Goal: Task Accomplishment & Management: Manage account settings

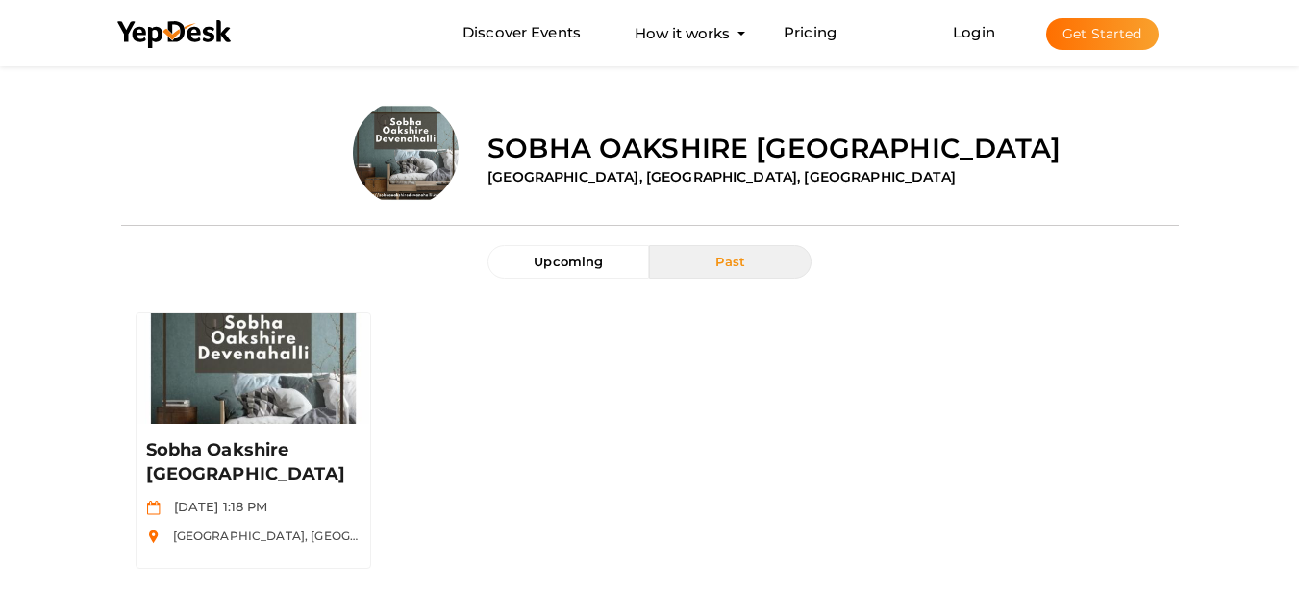
click at [1101, 36] on button "Get Started" at bounding box center [1102, 34] width 113 height 32
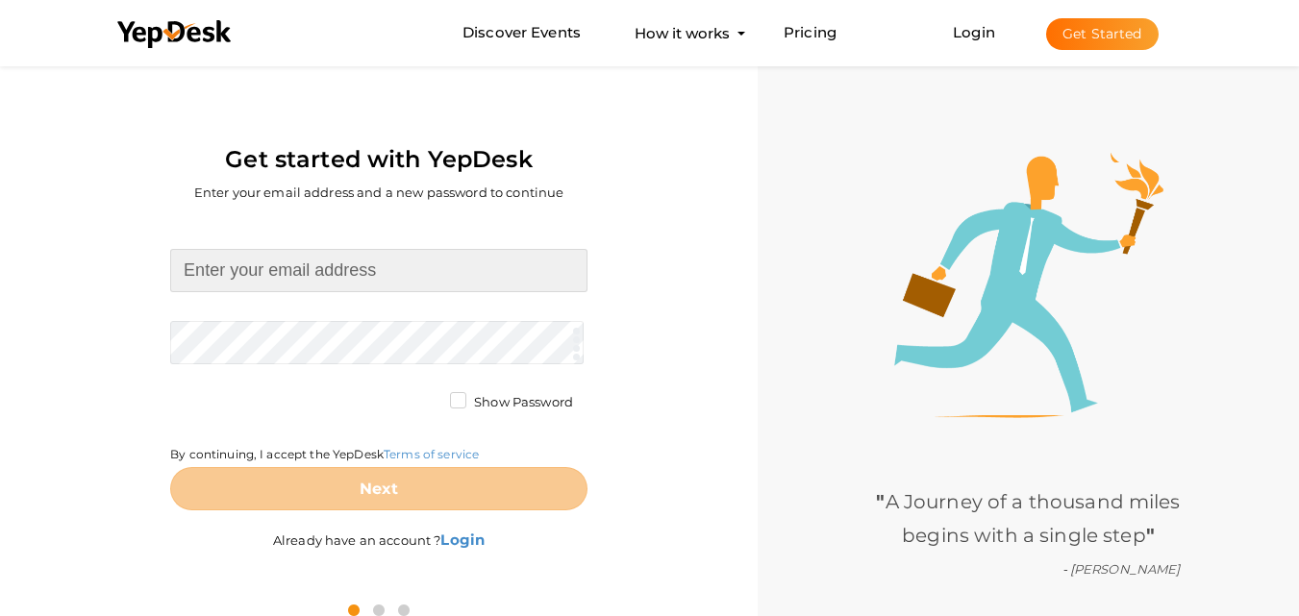
click at [359, 277] on input at bounding box center [378, 270] width 417 height 43
type input "[EMAIL_ADDRESS][DOMAIN_NAME]"
click at [367, 342] on form "vvipyamunaexpressway@gmail.com Required. Invalid email. Checking You already ha…" at bounding box center [378, 380] width 417 height 262
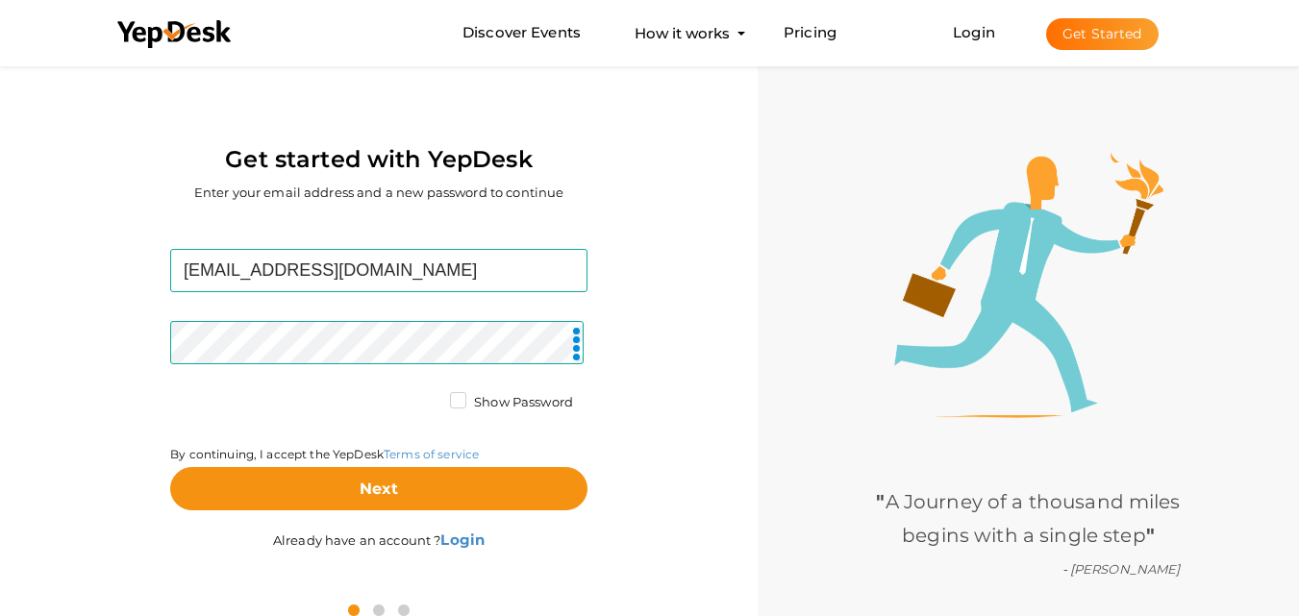
click at [446, 386] on form "vvipyamunaexpressway@gmail.com Required. Invalid email. Checking You already ha…" at bounding box center [378, 380] width 417 height 262
click at [450, 399] on label "Show Password" at bounding box center [511, 402] width 123 height 19
click at [431, 397] on input "Show Password" at bounding box center [431, 397] width 0 height 0
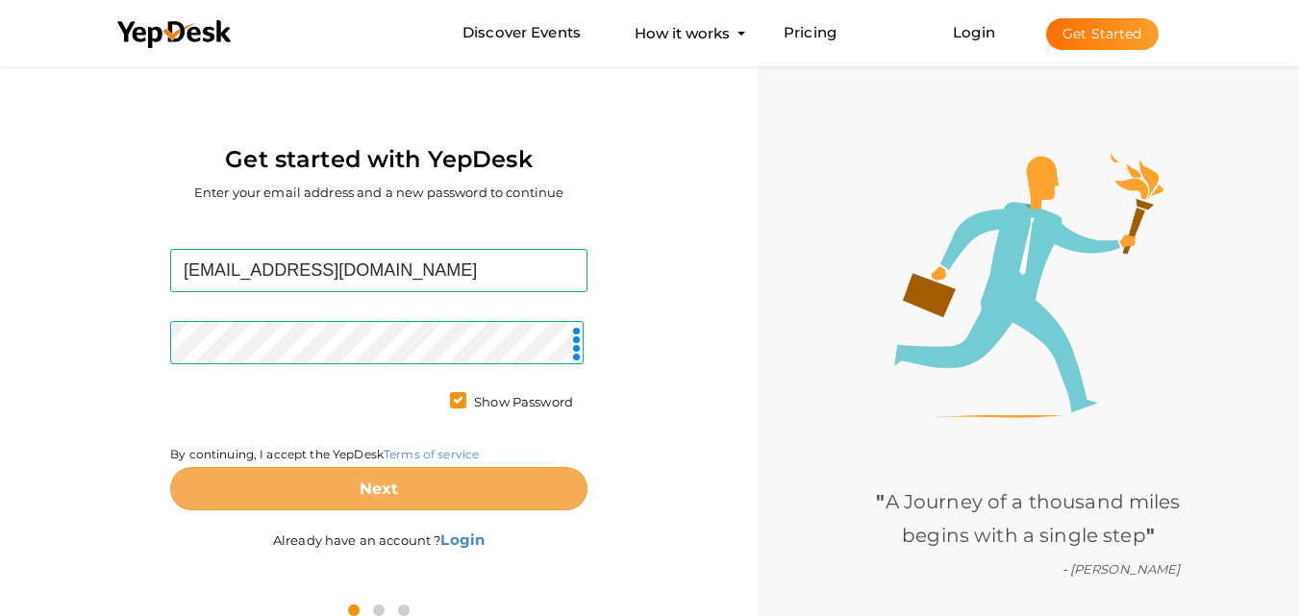
click at [380, 486] on b "Next" at bounding box center [379, 489] width 39 height 18
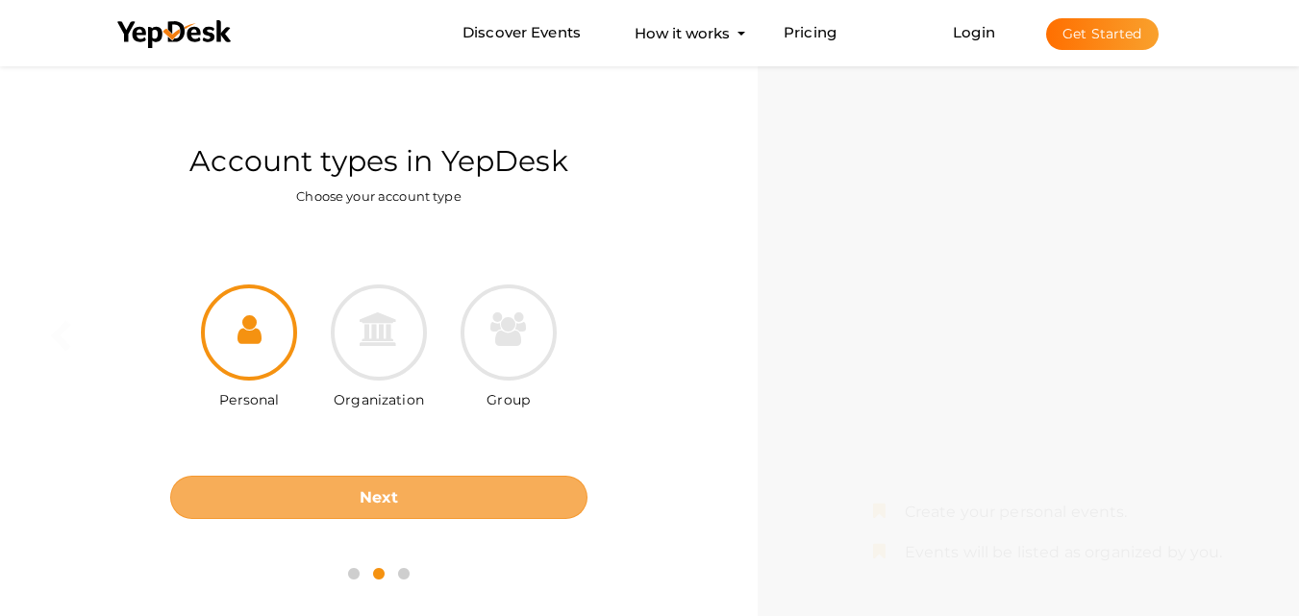
click at [409, 489] on button "Next" at bounding box center [378, 497] width 417 height 43
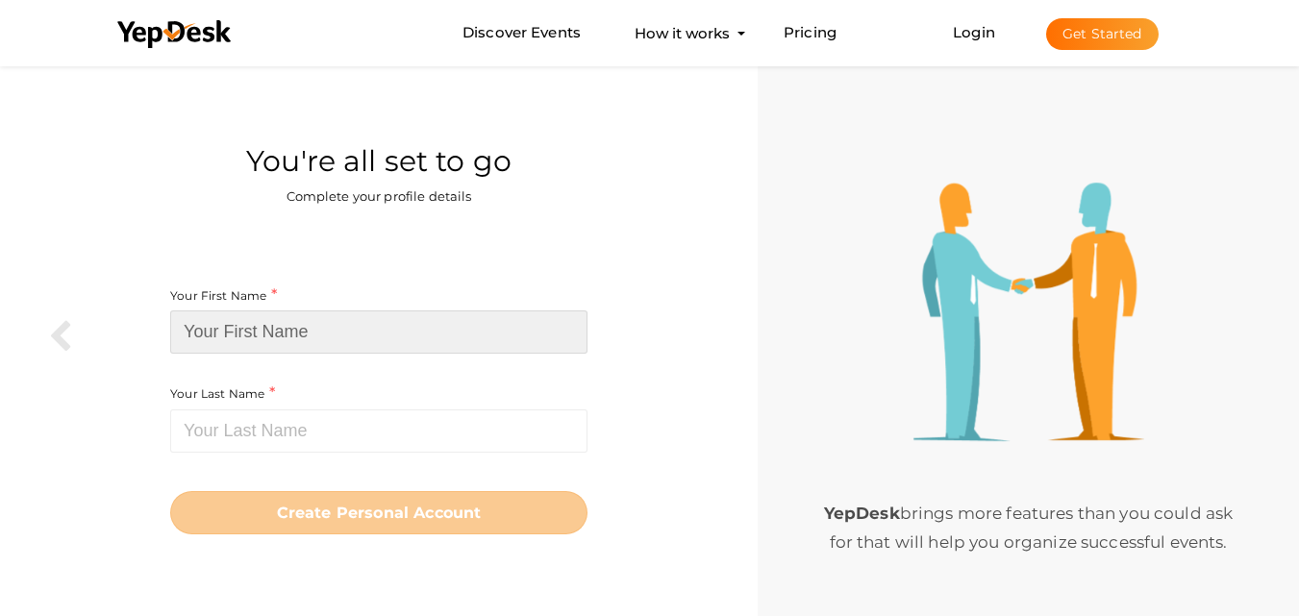
click at [379, 339] on input at bounding box center [378, 332] width 417 height 43
paste input "VVIP Yamuna Expressway"
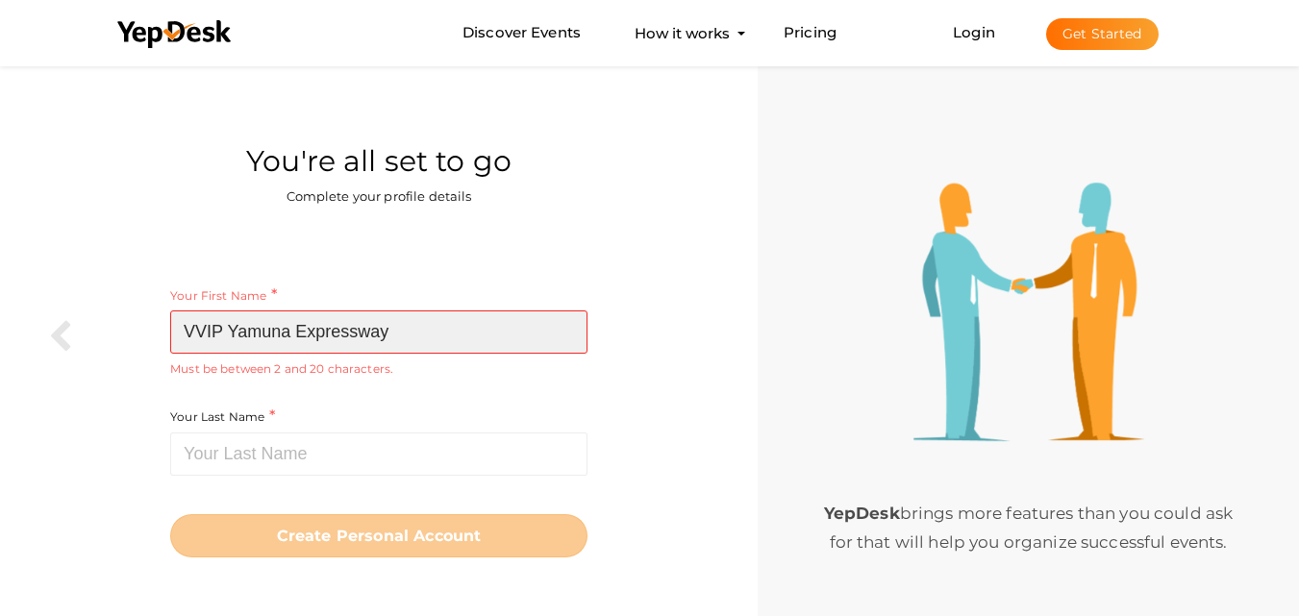
drag, startPoint x: 300, startPoint y: 332, endPoint x: 440, endPoint y: 328, distance: 140.5
click at [440, 328] on input "VVIP Yamuna Expressway" at bounding box center [378, 332] width 417 height 43
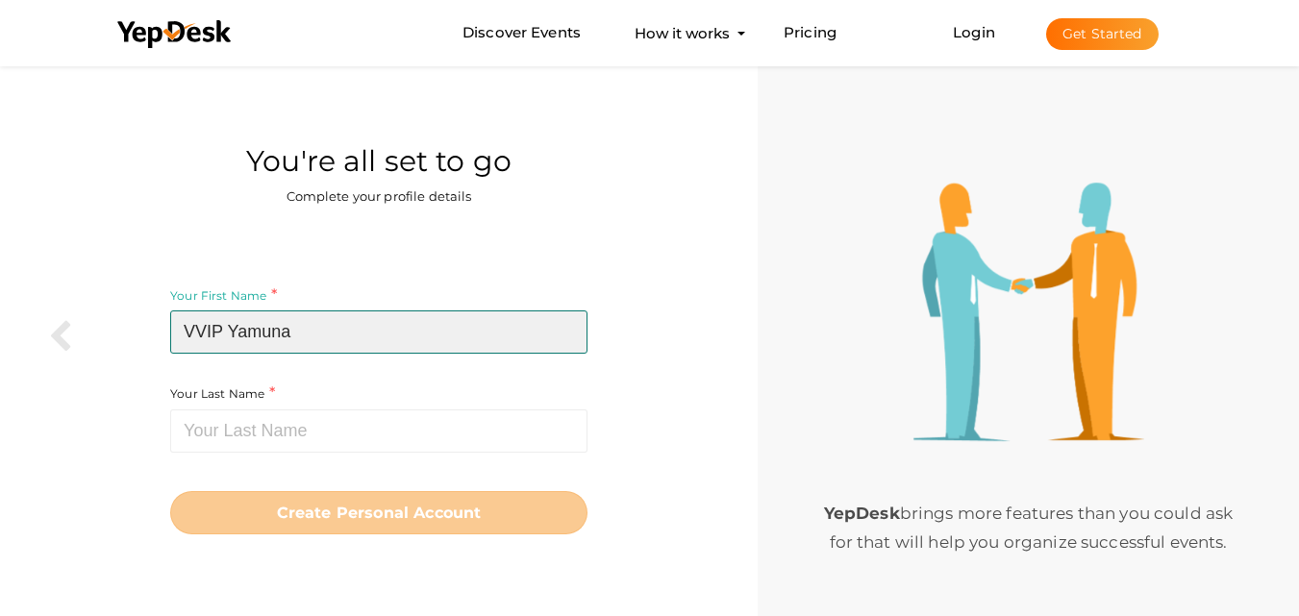
type input "VVIP Yamuna"
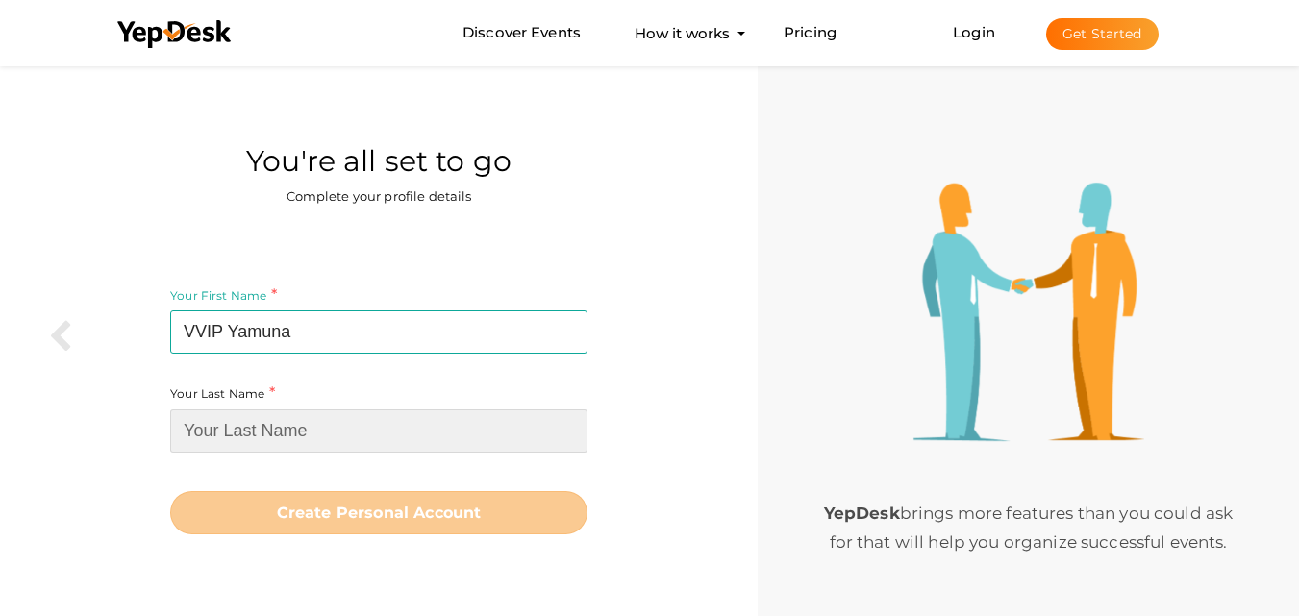
click at [309, 442] on input at bounding box center [378, 431] width 417 height 43
paste input "Expressway"
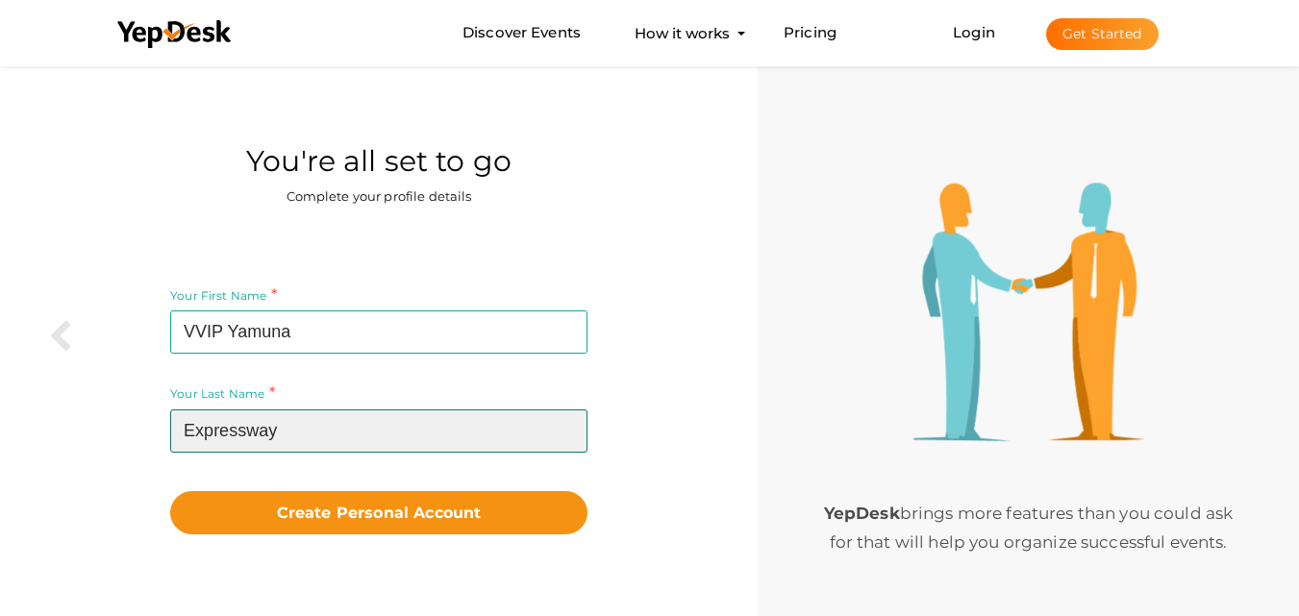
type input "Expressway"
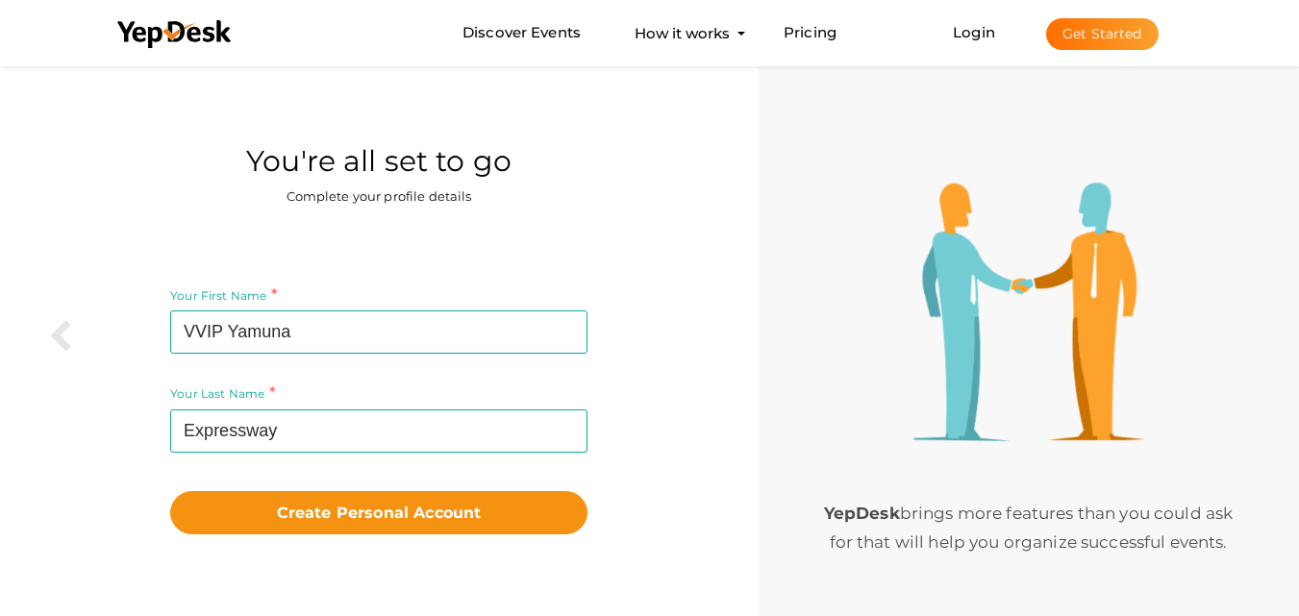
click at [340, 536] on div "Your First Name VVIP Yamuna Required. Must contain letters only. Must be betwee…" at bounding box center [378, 410] width 729 height 374
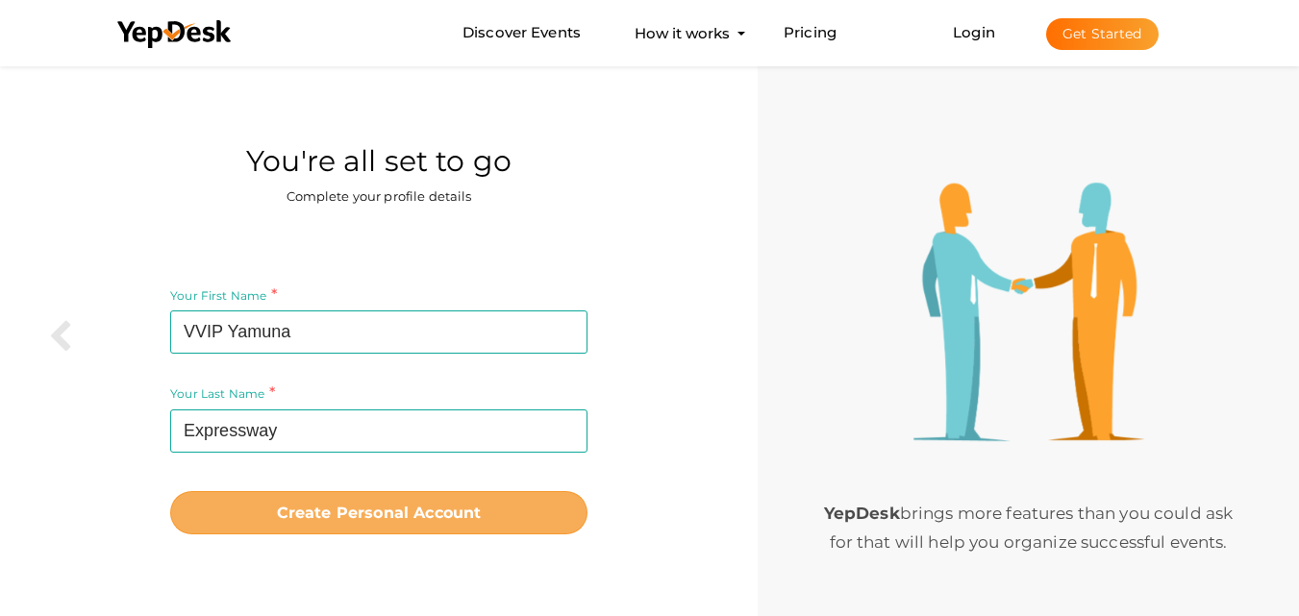
click at [339, 520] on b "Create Personal Account" at bounding box center [379, 513] width 205 height 18
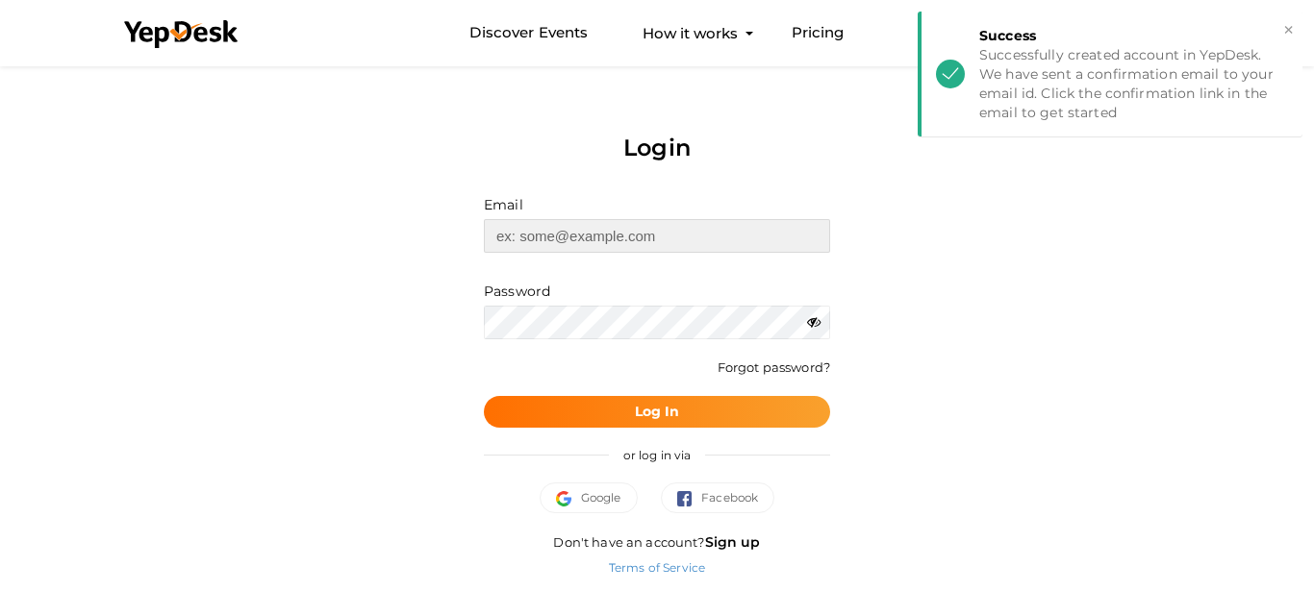
type input "[EMAIL_ADDRESS][DOMAIN_NAME]"
click at [707, 415] on button "Log In" at bounding box center [657, 412] width 346 height 32
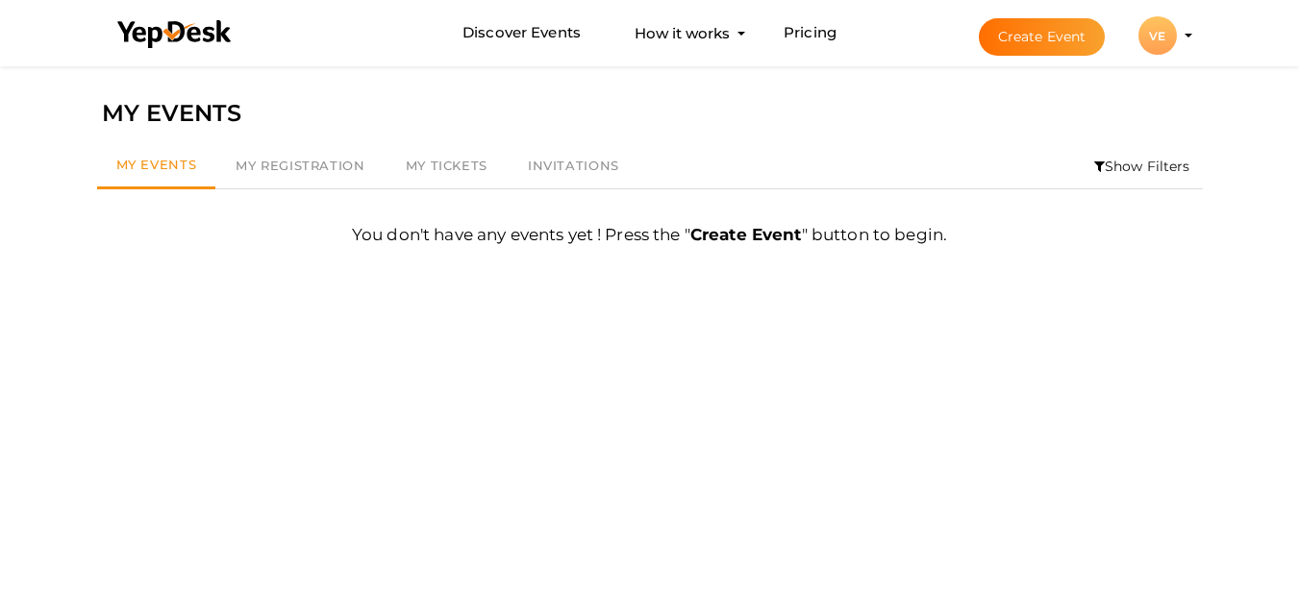
click at [1169, 37] on div "VE" at bounding box center [1158, 35] width 38 height 38
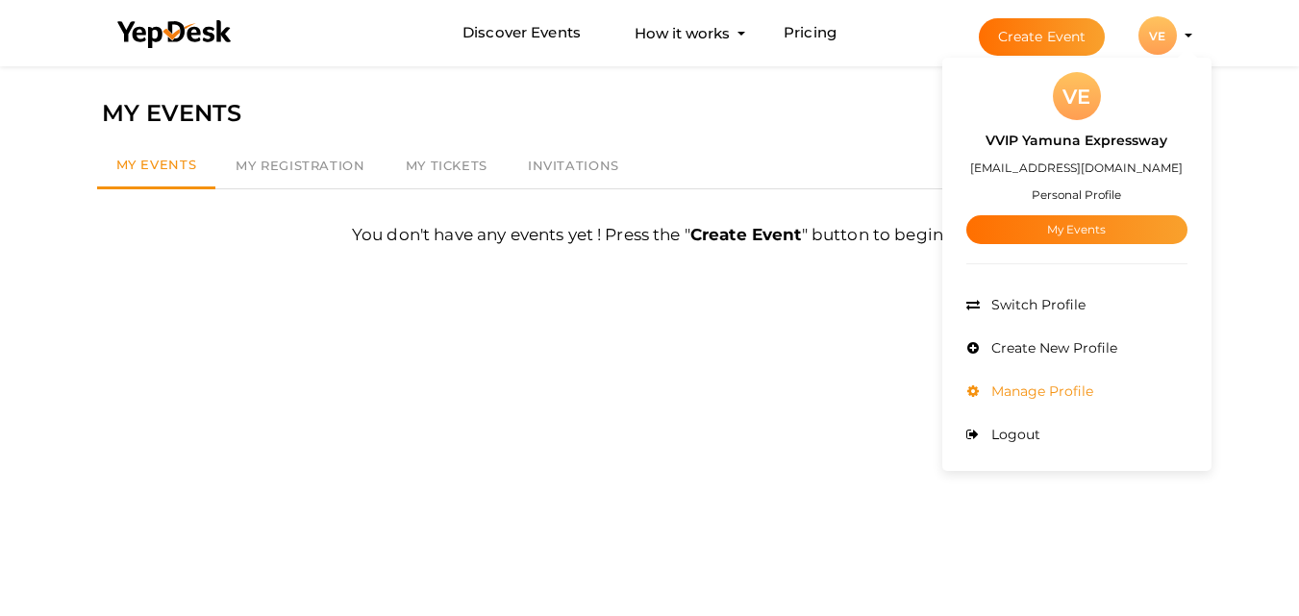
click at [1084, 387] on span "Manage Profile" at bounding box center [1040, 391] width 107 height 17
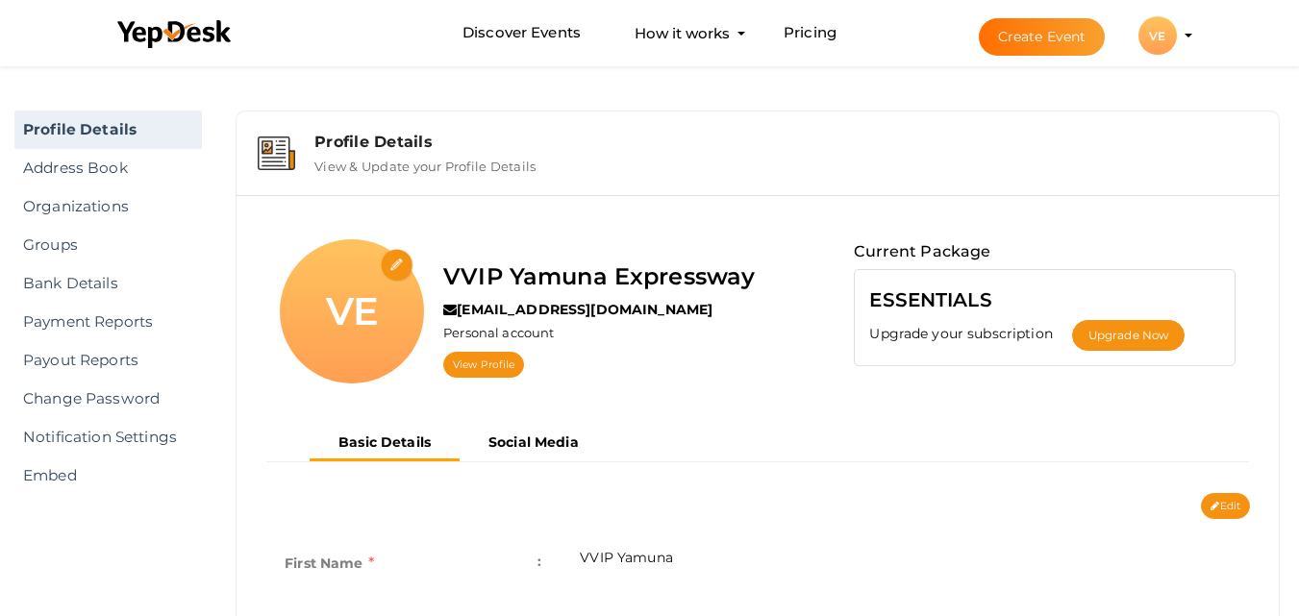
click at [402, 270] on input "file" at bounding box center [398, 266] width 34 height 34
type input "C:\fakepath\VVIP Yamuna Expressway.png"
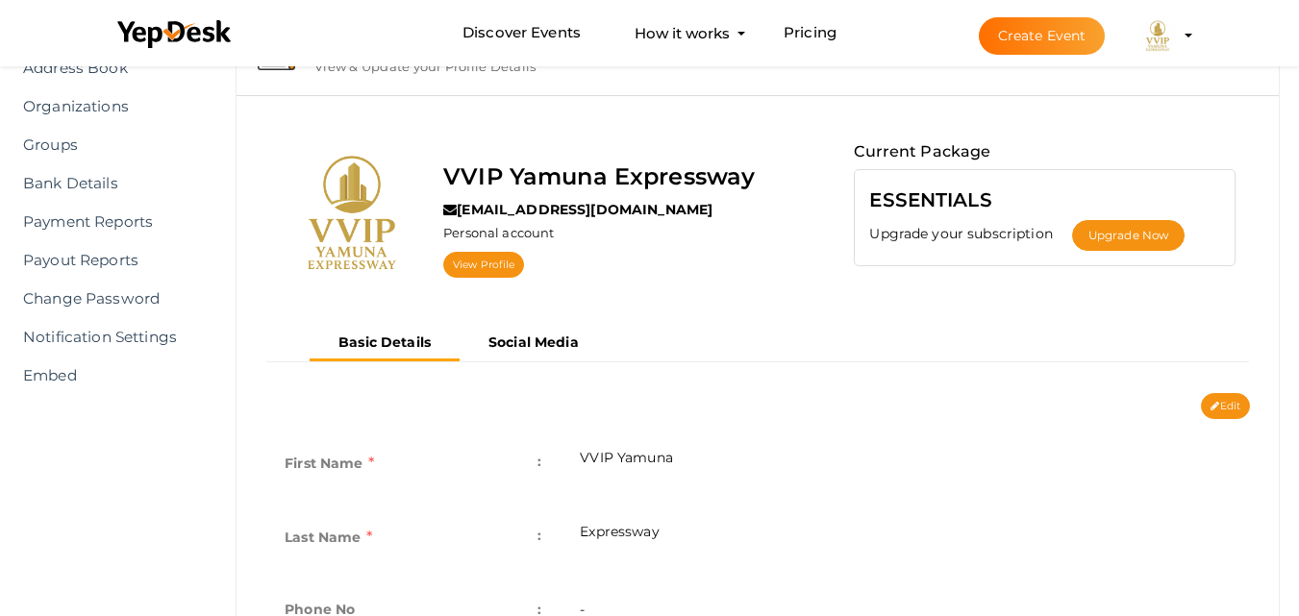
scroll to position [161, 0]
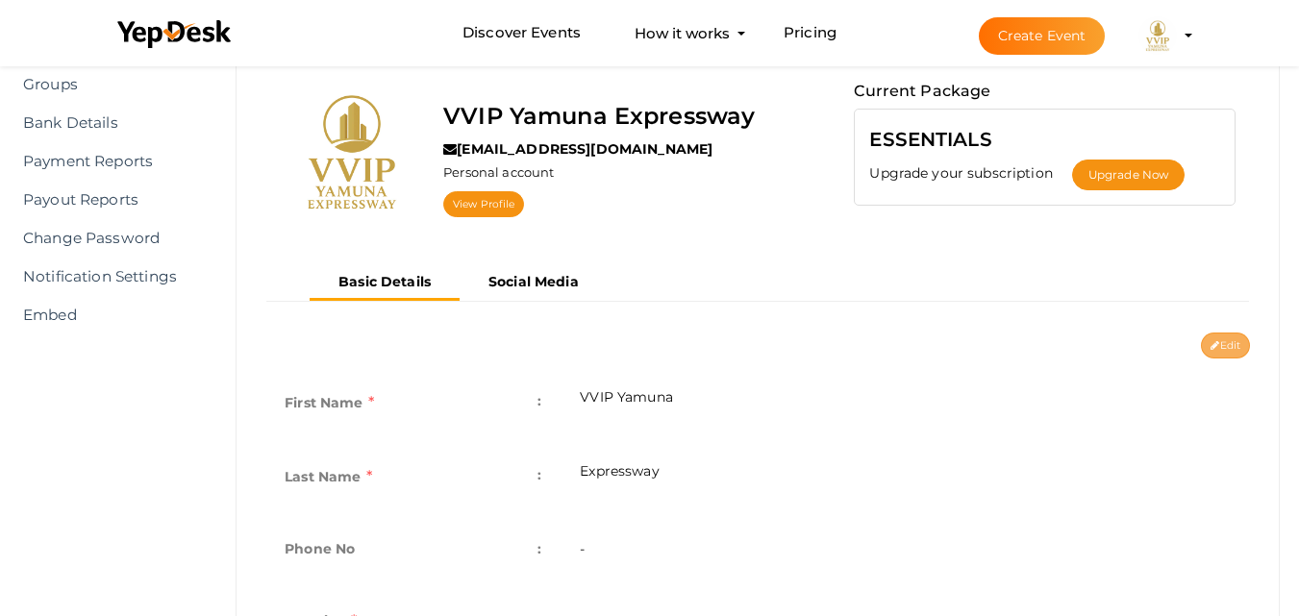
click at [1221, 351] on button "Edit" at bounding box center [1225, 346] width 49 height 26
type input "VVIP Yamuna"
type input "Expressway"
type input "vvip-yamuna-expressway"
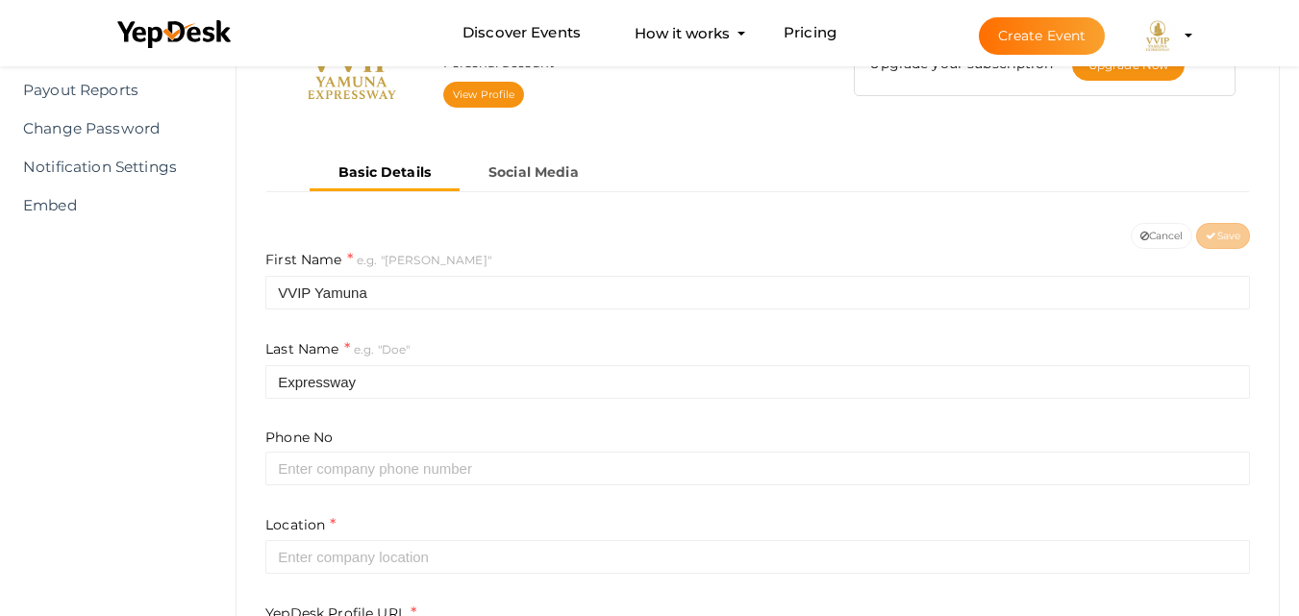
scroll to position [481, 0]
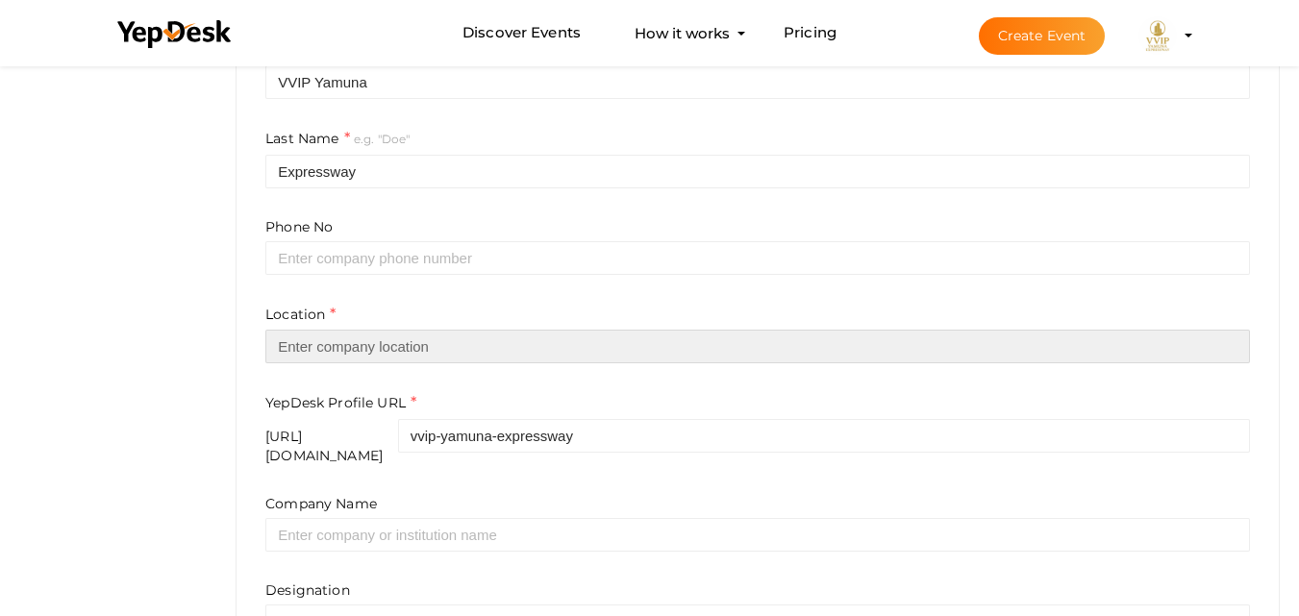
click at [392, 357] on input "text" at bounding box center [757, 347] width 985 height 34
paste input "[GEOGRAPHIC_DATA]"
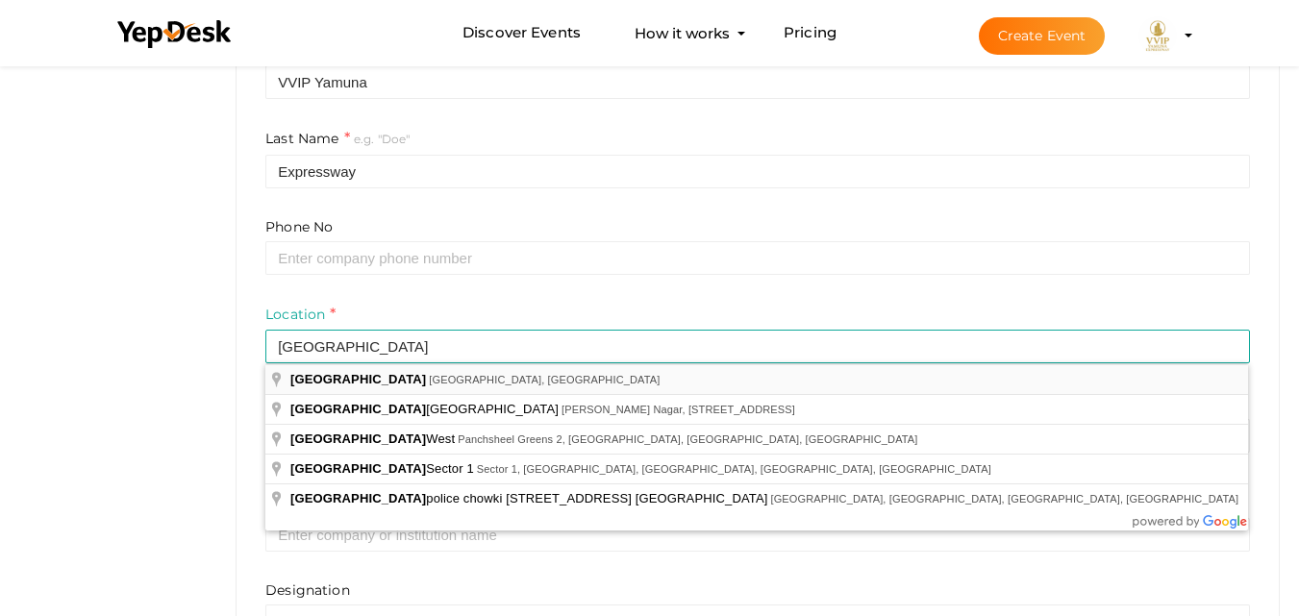
type input "[GEOGRAPHIC_DATA], [GEOGRAPHIC_DATA], [GEOGRAPHIC_DATA]"
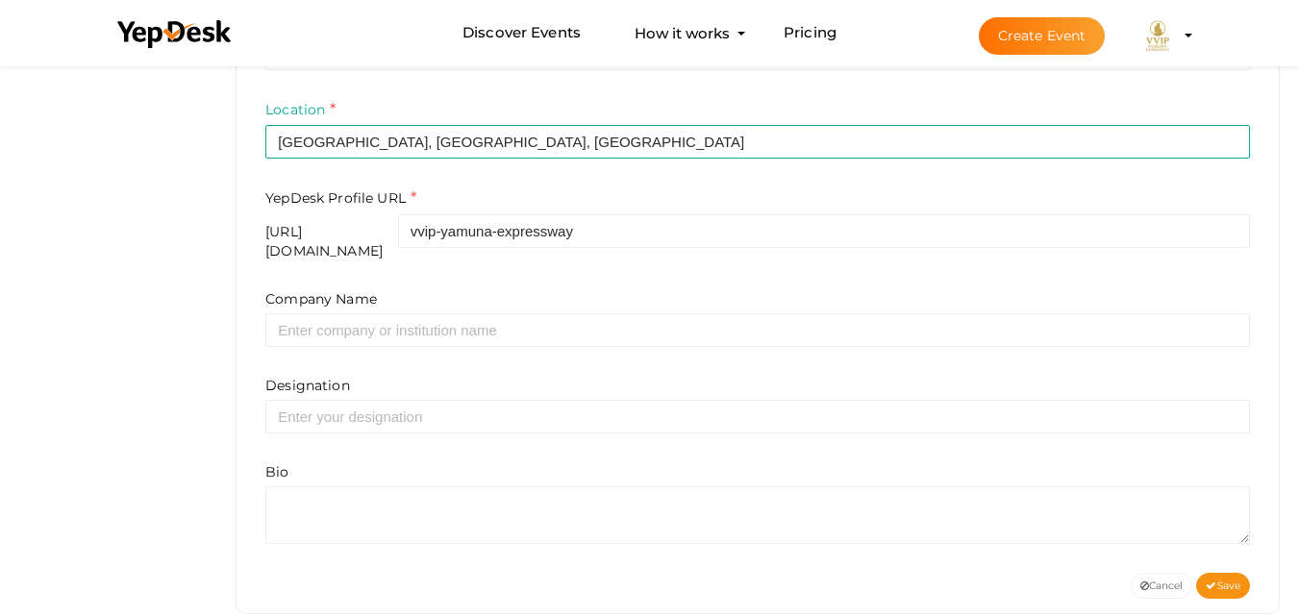
scroll to position [710, 0]
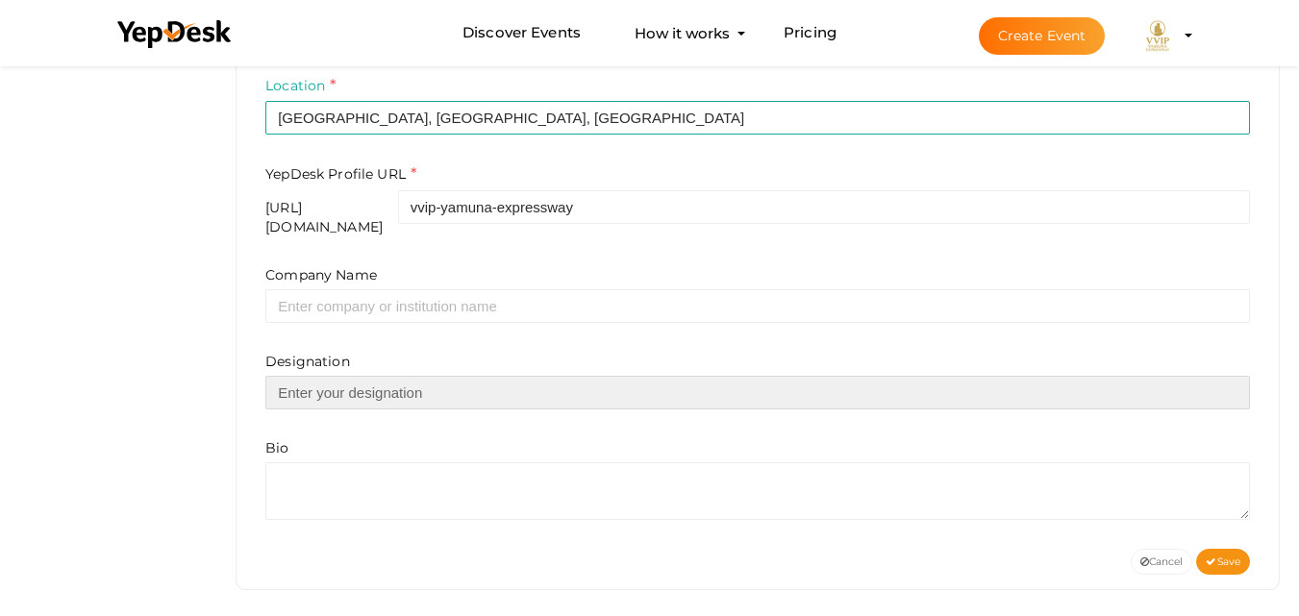
click at [357, 376] on input "text" at bounding box center [757, 393] width 985 height 34
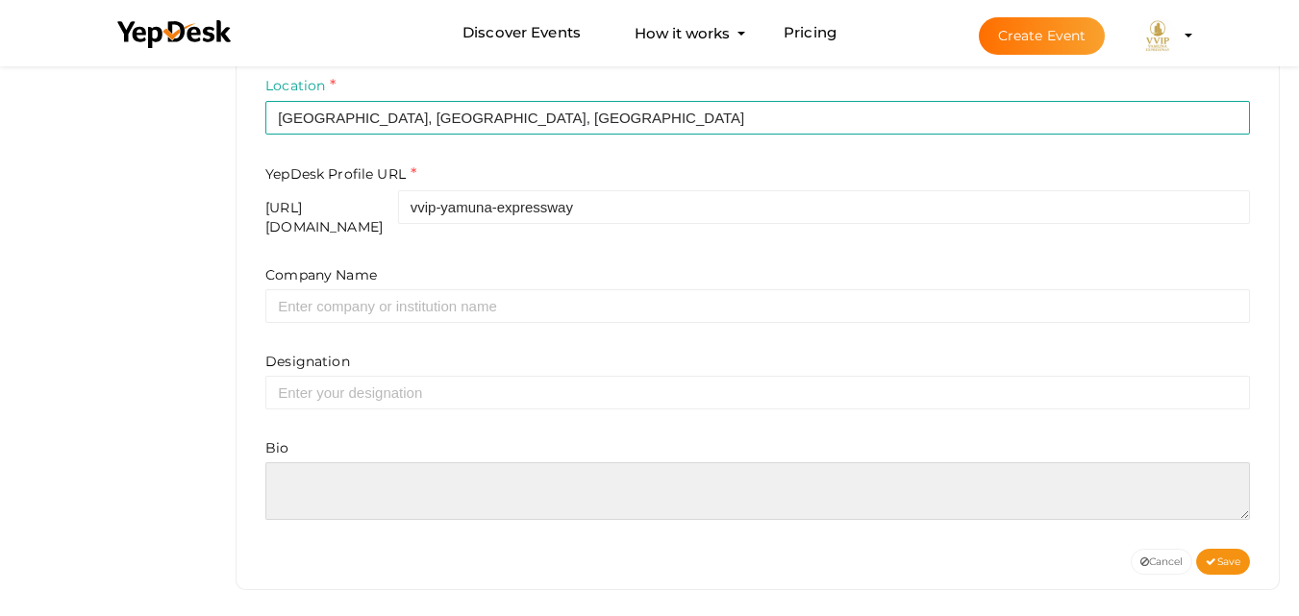
click at [315, 482] on textarea at bounding box center [757, 492] width 985 height 58
paste textarea "VVIP Yamuna Expressway is a promising residential address in Greater Noida’s Se…"
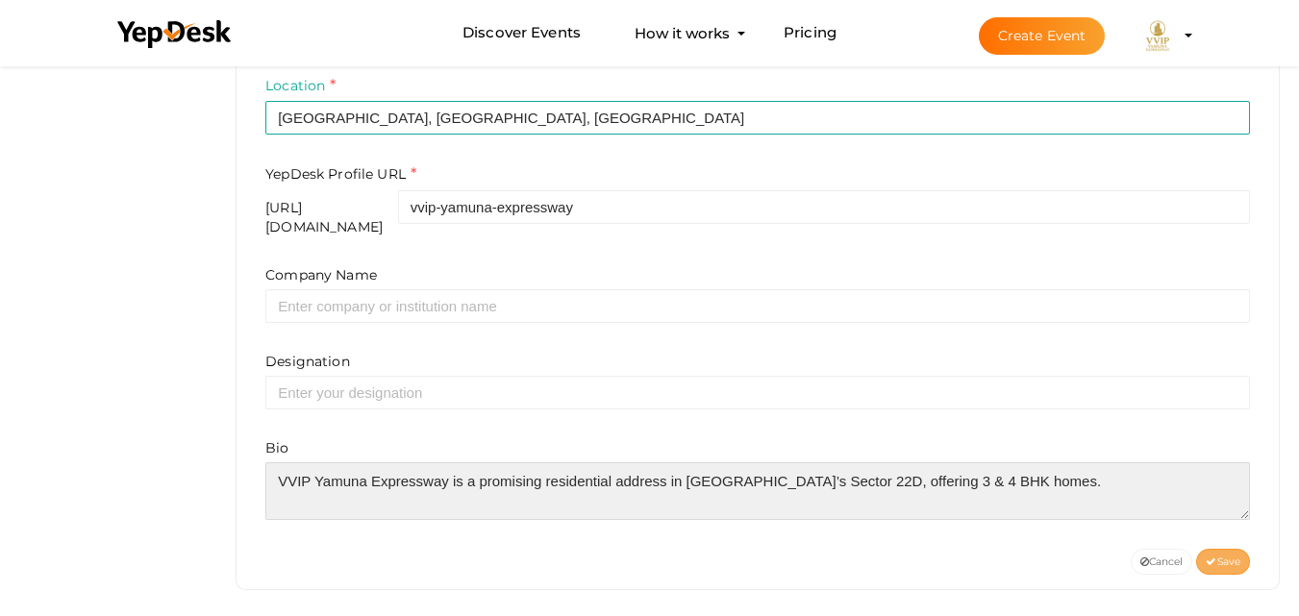
type textarea "VVIP Yamuna Expressway is a promising residential address in Greater Noida’s Se…"
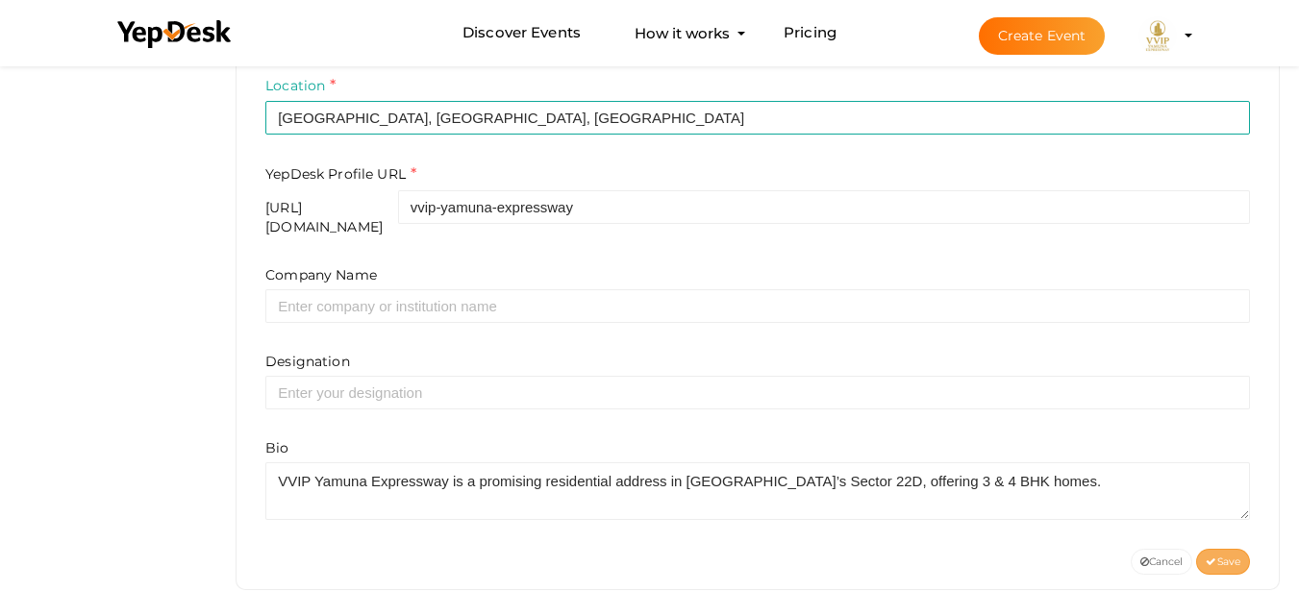
click at [1236, 556] on span "Save" at bounding box center [1223, 562] width 35 height 13
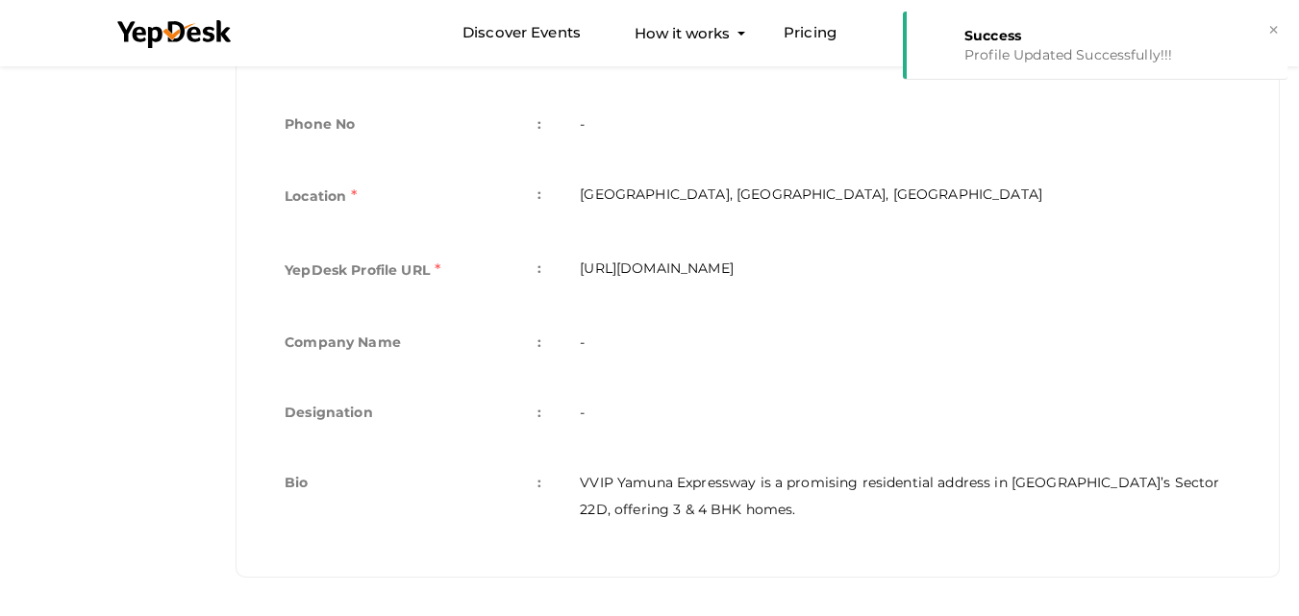
scroll to position [265, 0]
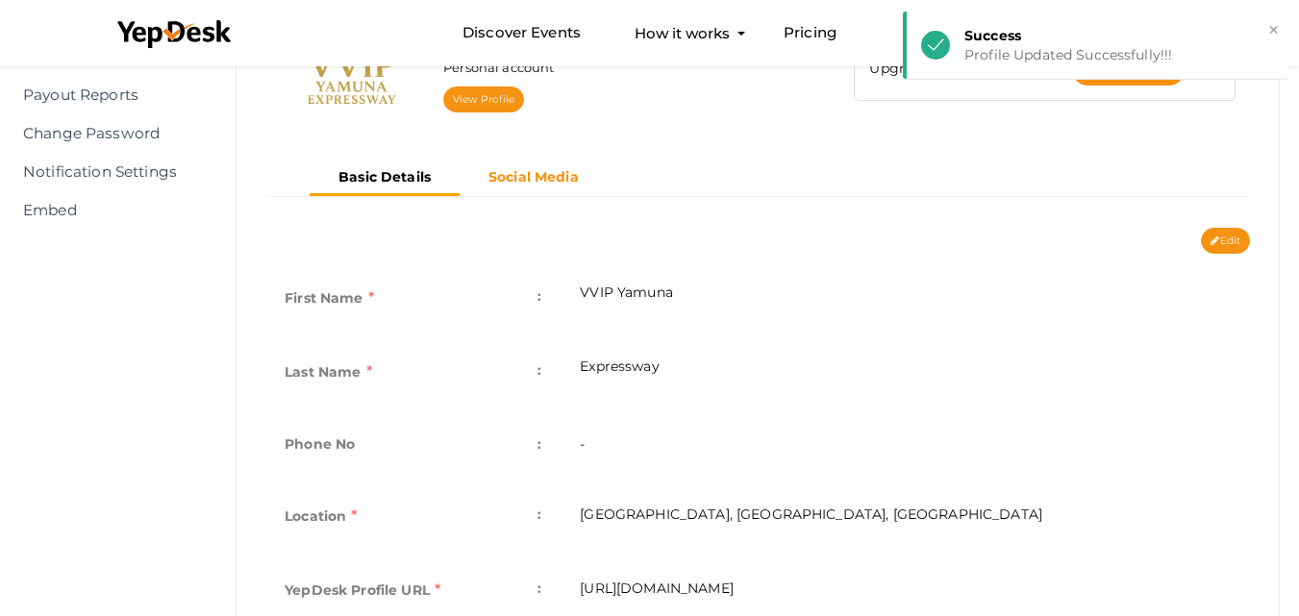
click at [534, 182] on b "Social Media" at bounding box center [534, 176] width 90 height 17
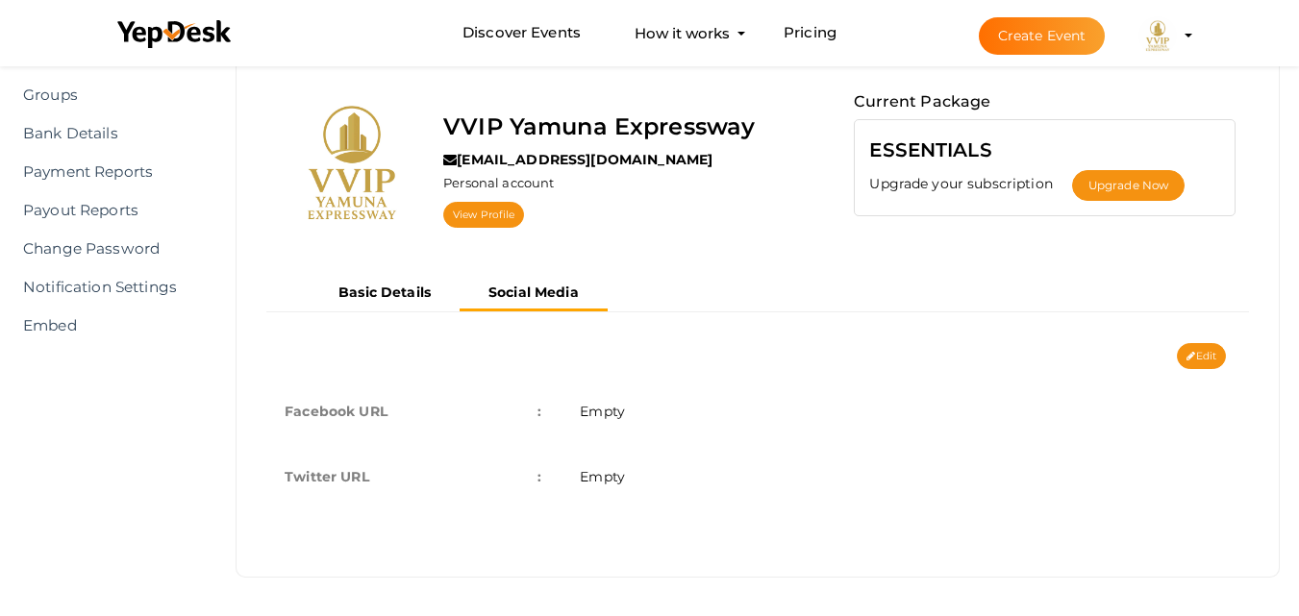
click at [615, 473] on span "Empty" at bounding box center [602, 476] width 45 height 17
click at [1199, 353] on button "Edit" at bounding box center [1201, 356] width 49 height 26
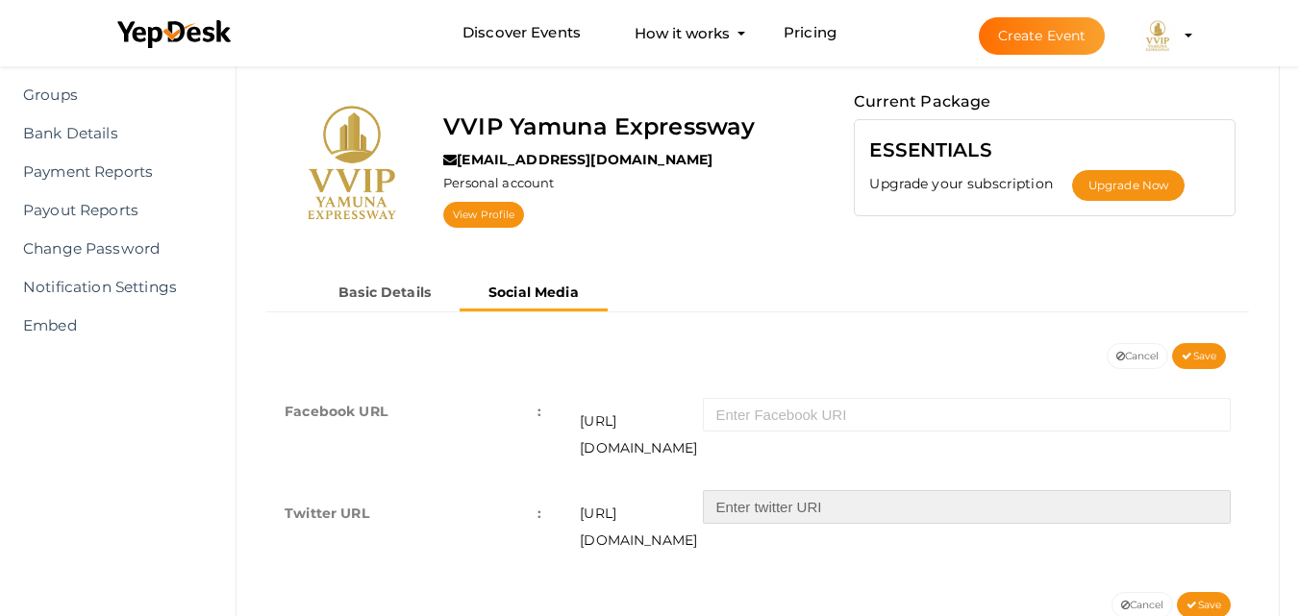
click at [737, 490] on input "text" at bounding box center [967, 507] width 528 height 34
paste input "VvipYamuna"
type input "VvipYamuna"
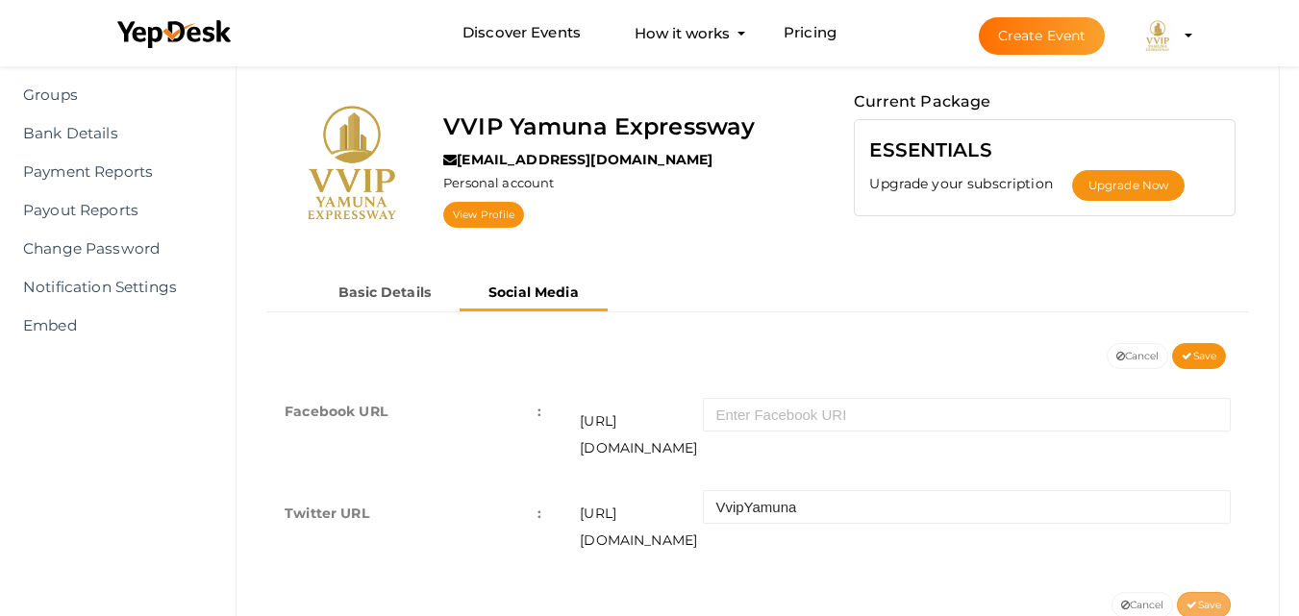
click at [1197, 599] on span "Save" at bounding box center [1204, 605] width 35 height 13
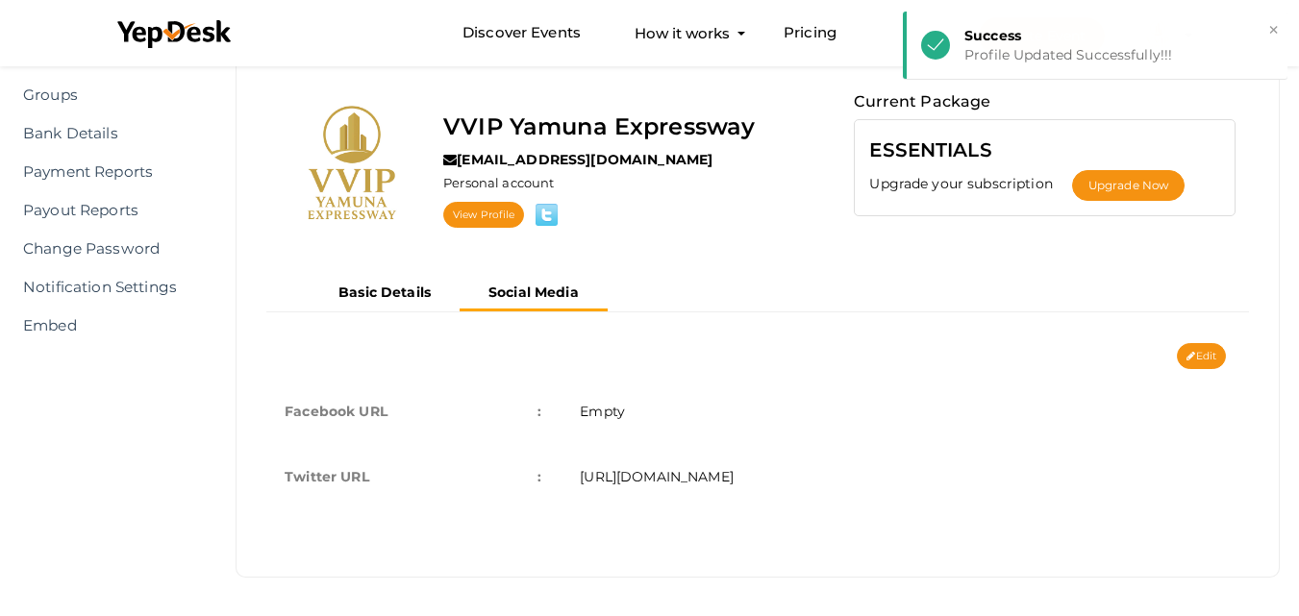
scroll to position [0, 0]
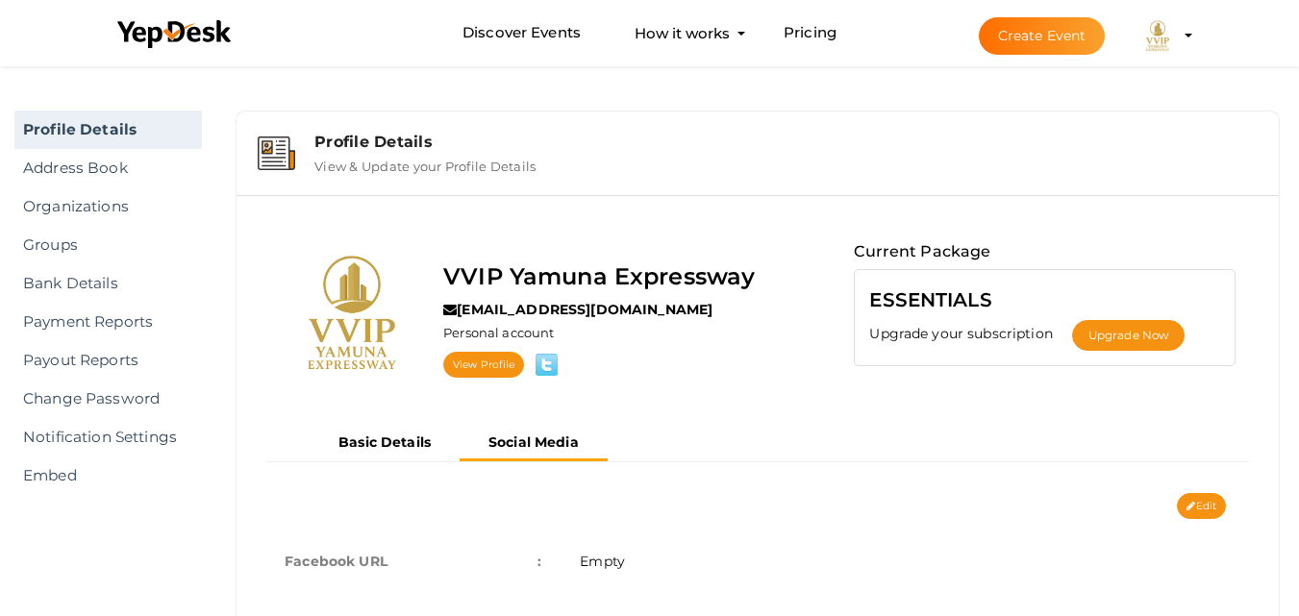
click at [1147, 37] on img at bounding box center [1158, 35] width 38 height 38
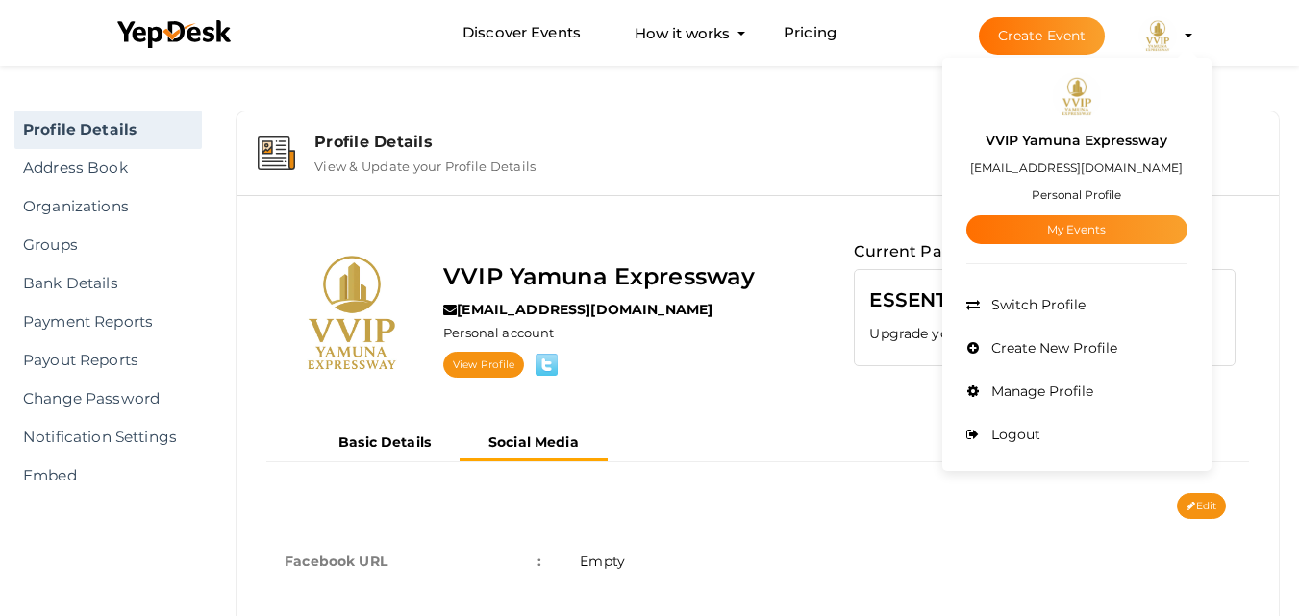
click at [1082, 194] on small "Personal Profile" at bounding box center [1076, 195] width 89 height 14
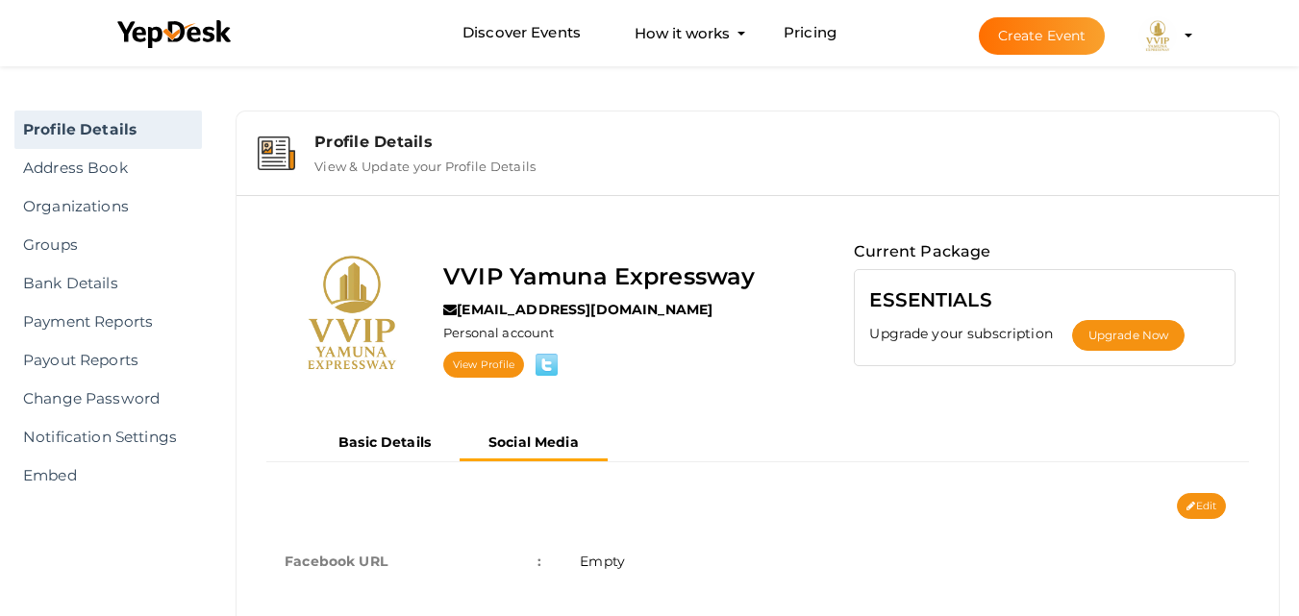
click at [1165, 54] on button "VVIP Yamuna Expressway vvipyamunaexpressway@gmail.com Personal Profile My Event…" at bounding box center [1158, 35] width 50 height 40
click at [1166, 37] on img at bounding box center [1158, 35] width 38 height 38
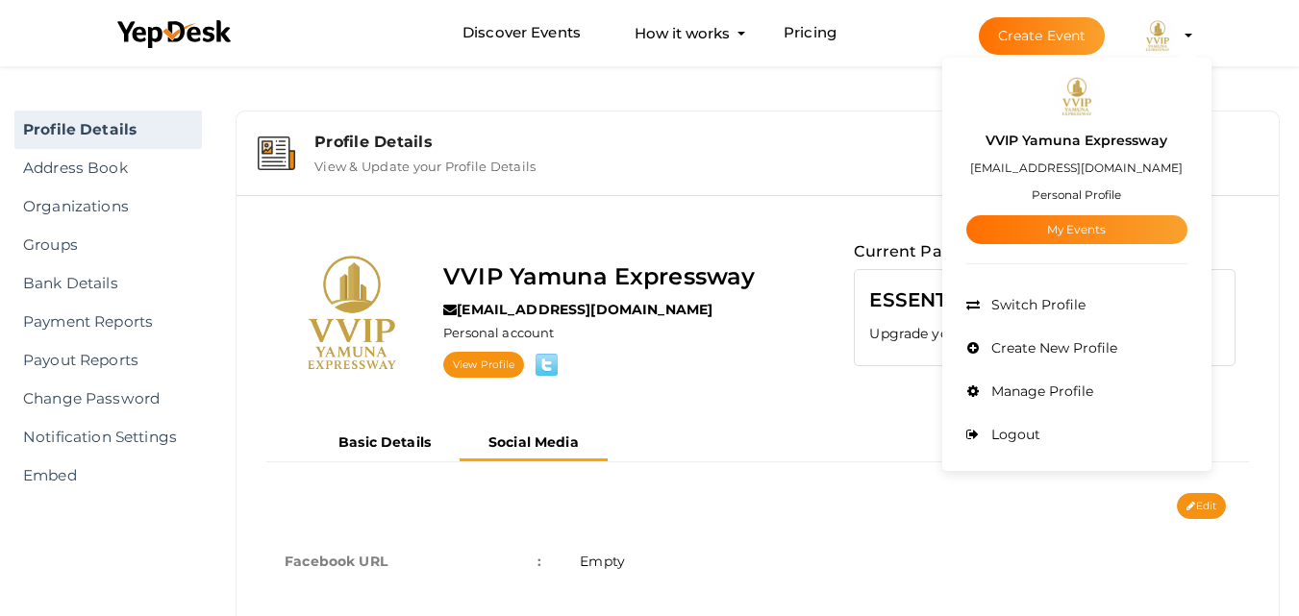
click at [633, 338] on div "Personal account" at bounding box center [599, 335] width 312 height 23
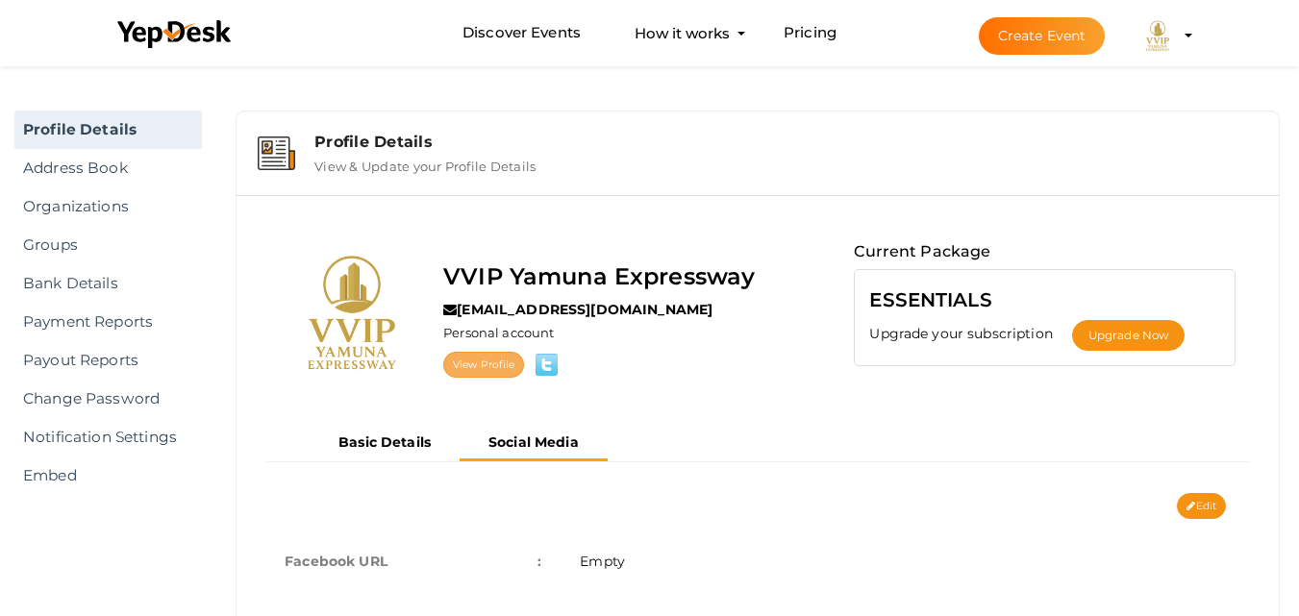
click at [491, 362] on link "View Profile" at bounding box center [483, 365] width 81 height 26
